Goal: Check status: Check status

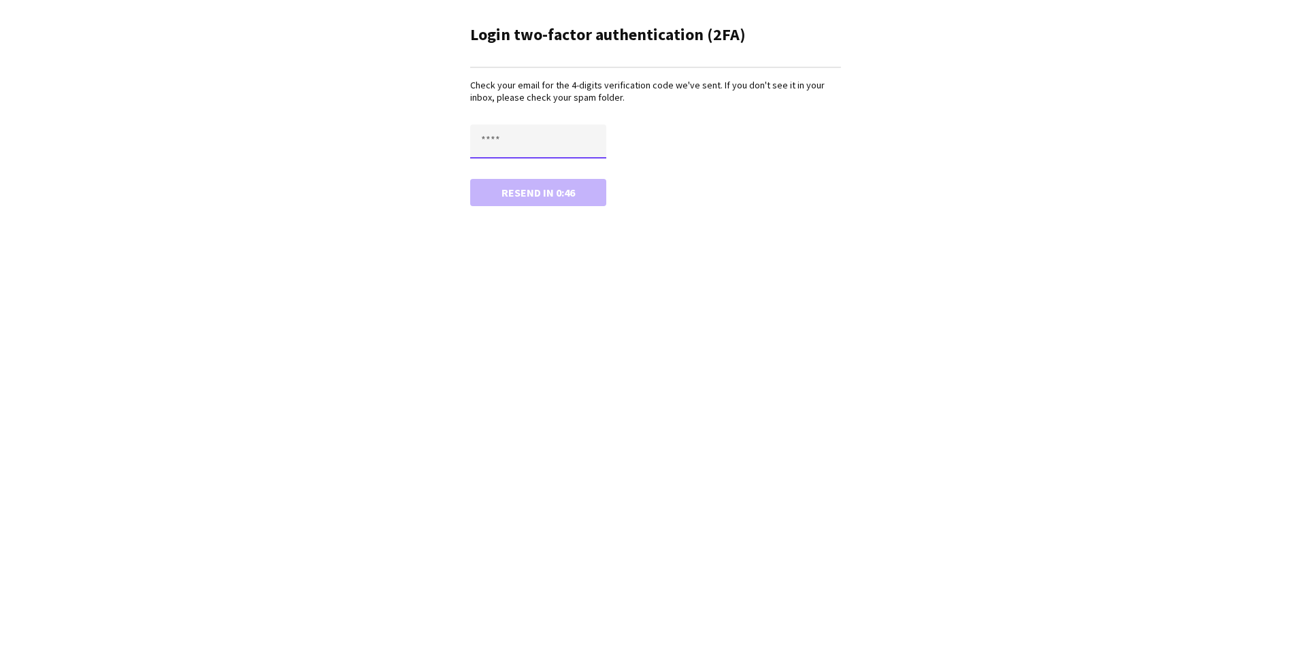
click at [527, 140] on input "text" at bounding box center [538, 142] width 136 height 34
type input "****"
click at [517, 193] on button "Confirm" at bounding box center [538, 192] width 136 height 27
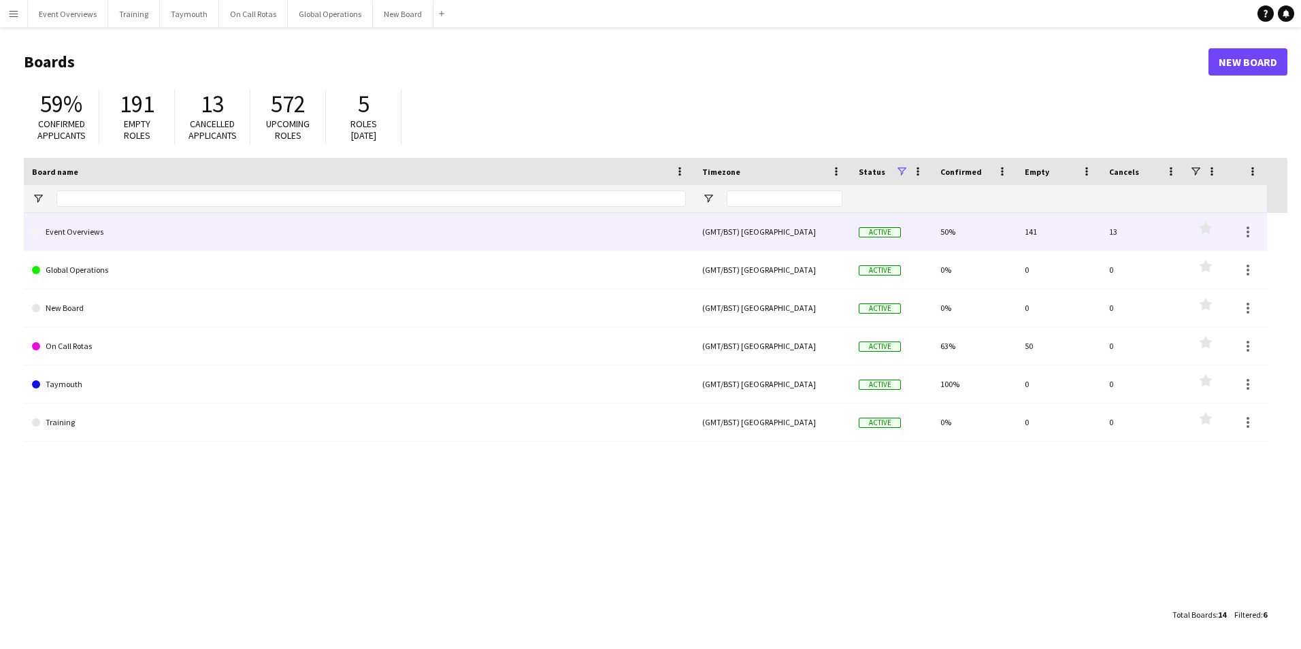
click at [70, 239] on link "Event Overviews" at bounding box center [359, 232] width 654 height 38
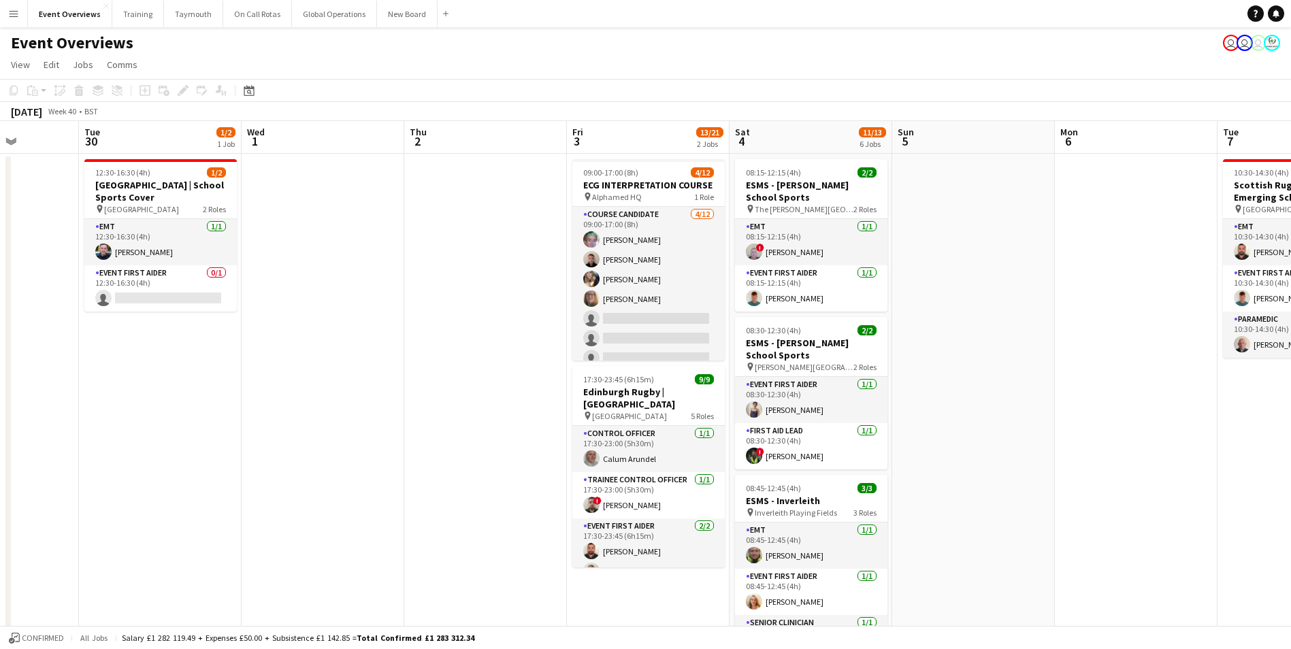
drag, startPoint x: 901, startPoint y: 501, endPoint x: 195, endPoint y: 528, distance: 706.4
click at [170, 542] on app-calendar-viewport "Sat 27 7/7 3 Jobs Sun 28 2/2 1 Job Mon 29 Tue 30 1/2 1 Job Wed 1 Thu 2 Fri 3 13…" at bounding box center [645, 645] width 1291 height 1048
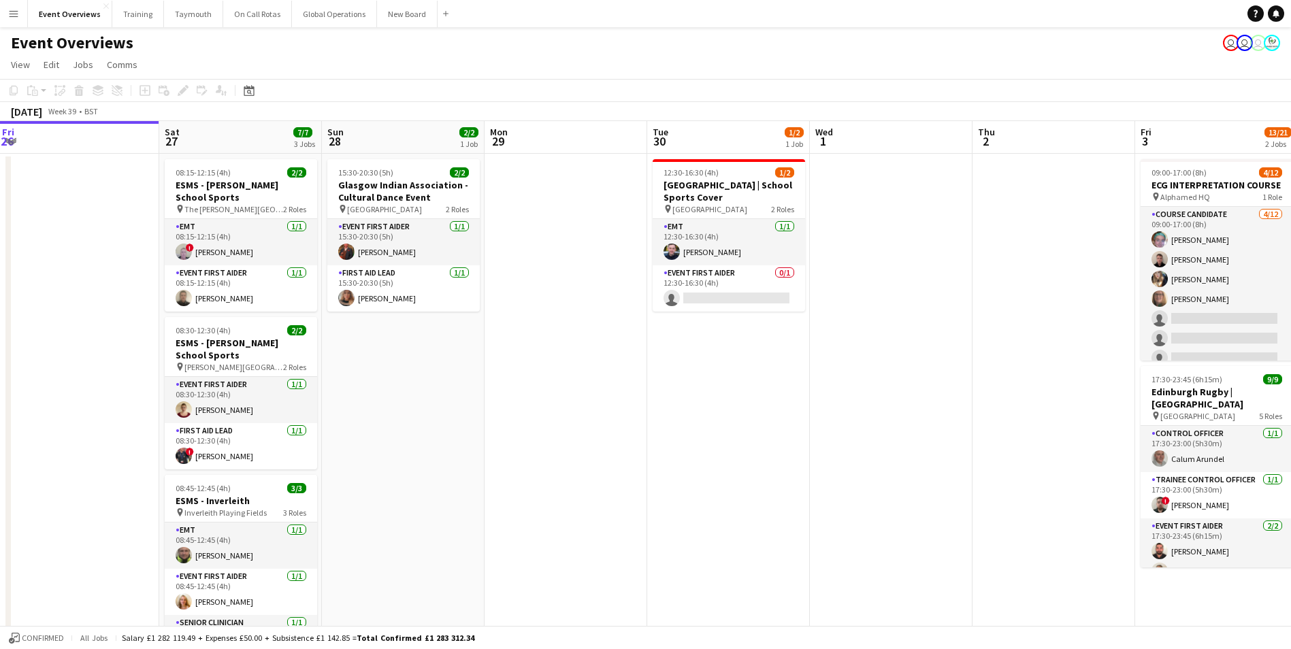
scroll to position [0, 359]
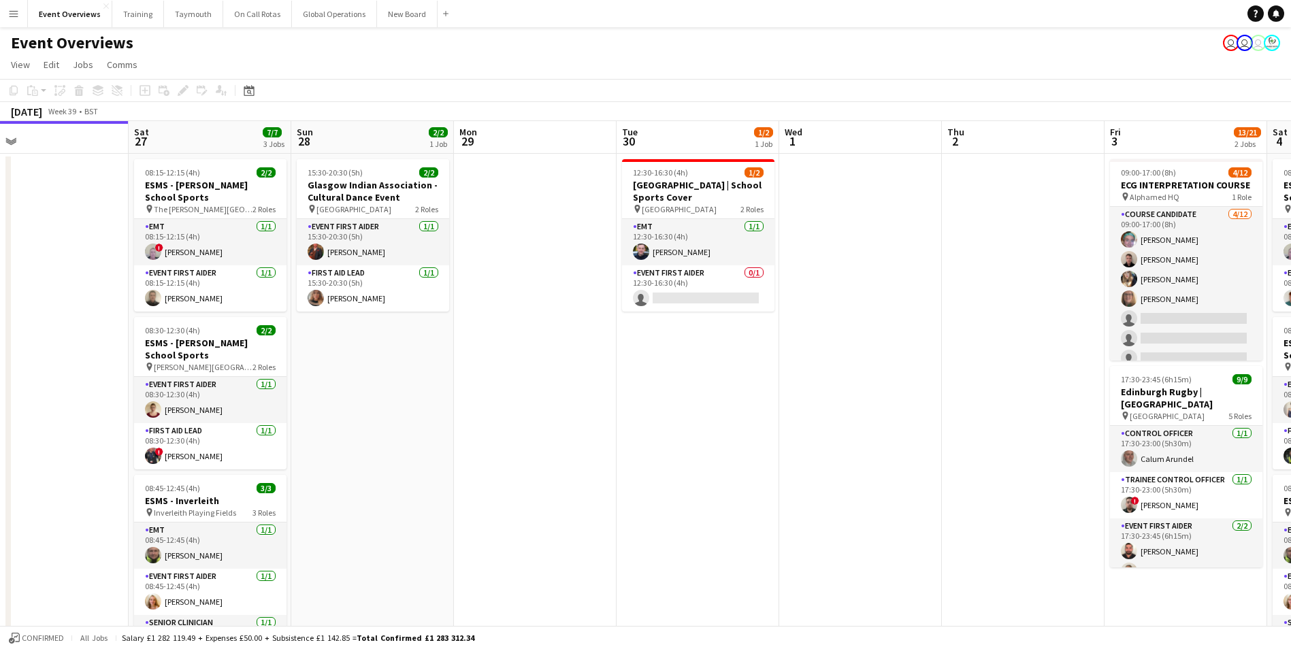
drag, startPoint x: 346, startPoint y: 501, endPoint x: 842, endPoint y: 451, distance: 498.7
click at [849, 452] on app-calendar-viewport "Wed 24 2/2 1 Job Thu 25 Fri 26 Sat 27 7/7 3 Jobs Sun 28 2/2 1 Job Mon 29 Tue 30…" at bounding box center [645, 645] width 1291 height 1048
